Goal: Check status

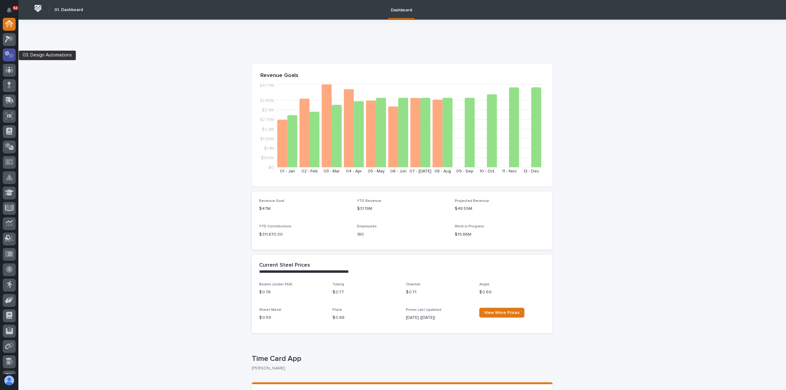
click at [10, 54] on icon at bounding box center [9, 54] width 9 height 7
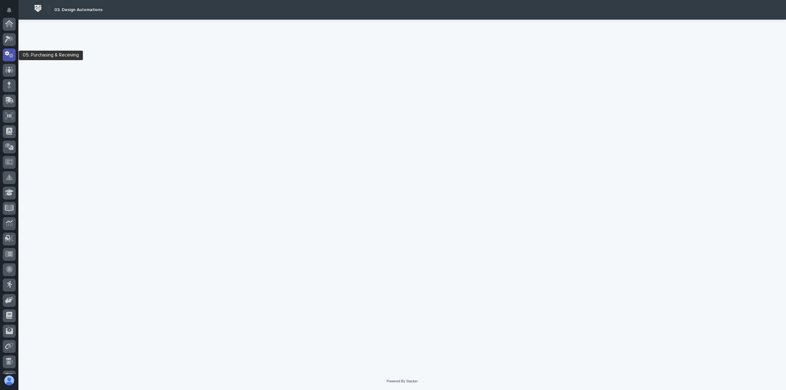
scroll to position [31, 0]
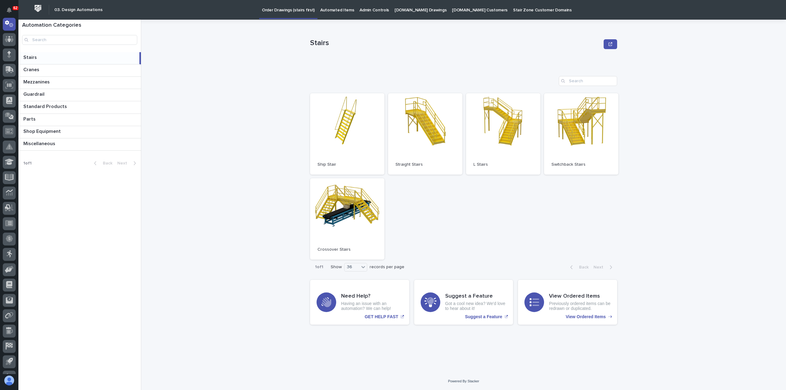
click at [404, 14] on link "[DOMAIN_NAME] Drawings" at bounding box center [420, 9] width 57 height 19
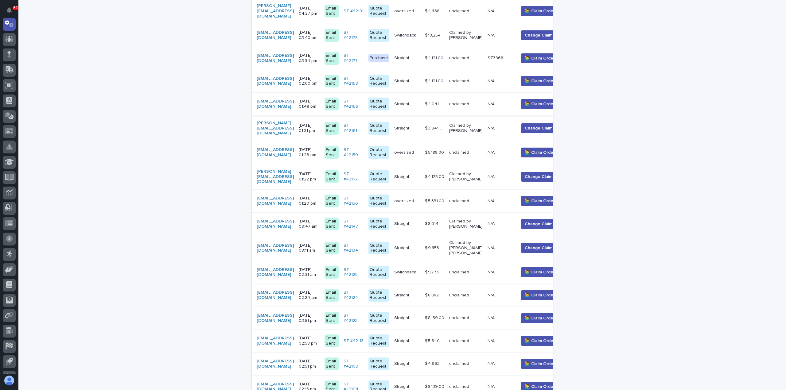
scroll to position [92, 0]
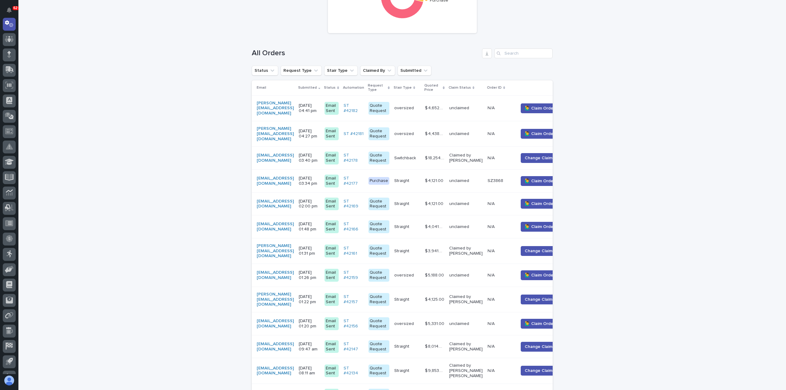
click at [320, 176] on p "[DATE] 03:34 pm" at bounding box center [309, 181] width 21 height 10
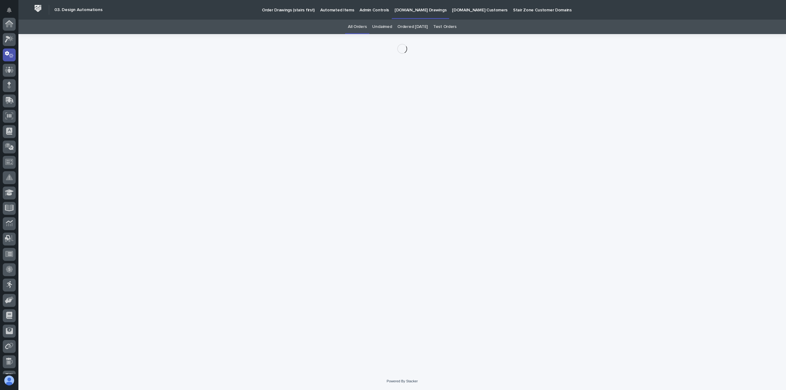
scroll to position [31, 0]
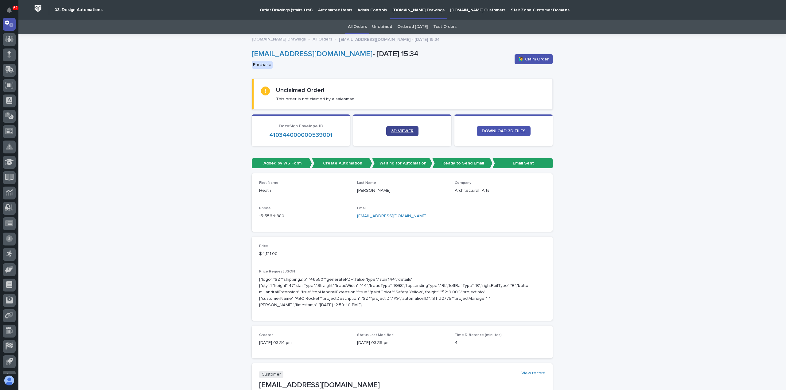
click at [399, 134] on link "3D VIEWER" at bounding box center [402, 131] width 32 height 10
